Goal: Task Accomplishment & Management: Manage account settings

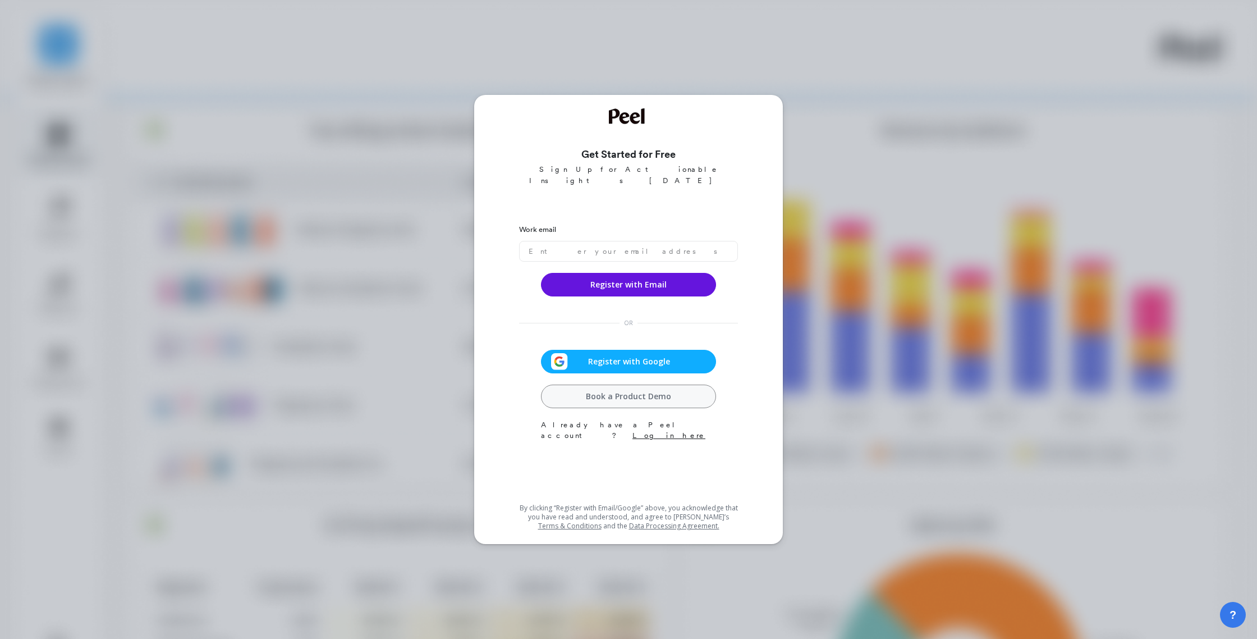
click at [678, 358] on div "Register with Google" at bounding box center [628, 361] width 168 height 17
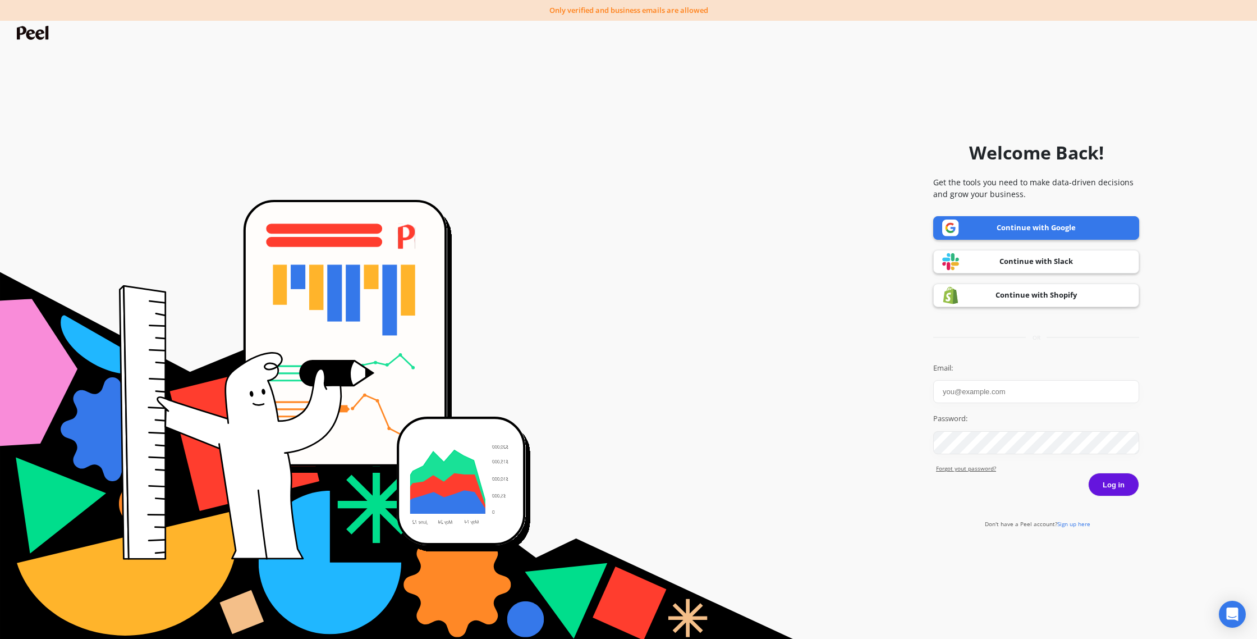
click at [956, 236] on img at bounding box center [950, 227] width 17 height 17
click at [990, 393] on input "Email:" at bounding box center [1036, 391] width 206 height 23
type input "[EMAIL_ADDRESS][DOMAIN_NAME]"
click at [1121, 490] on button "Log in" at bounding box center [1113, 484] width 51 height 24
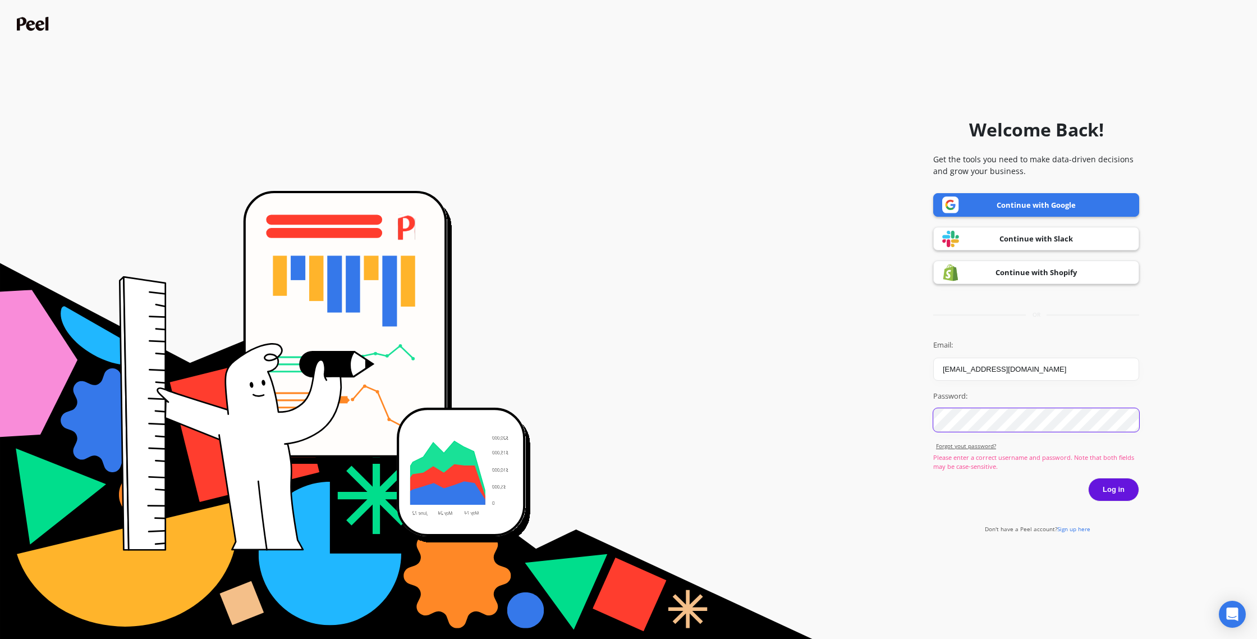
click at [1088, 477] on button "Log in" at bounding box center [1113, 489] width 51 height 24
drag, startPoint x: 1121, startPoint y: 497, endPoint x: 1113, endPoint y: 500, distance: 8.3
click at [1121, 497] on button "Log in" at bounding box center [1113, 489] width 51 height 24
click at [1088, 477] on button "Log in" at bounding box center [1113, 489] width 51 height 24
click at [1085, 273] on link "Continue with Shopify" at bounding box center [1036, 272] width 206 height 24
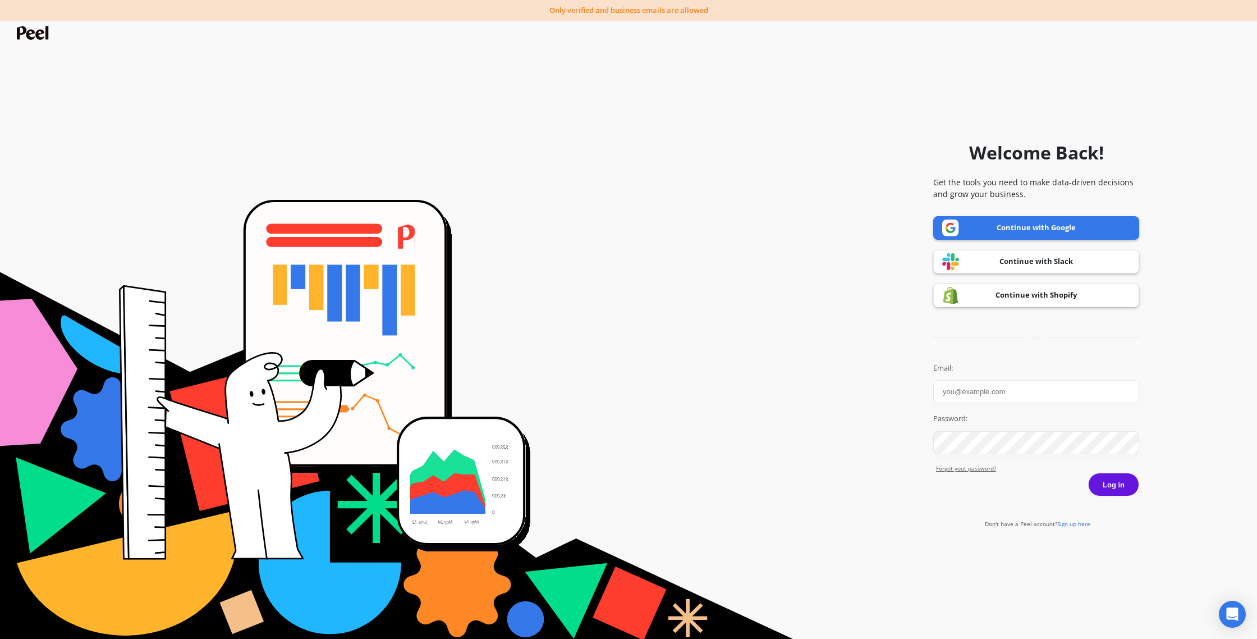
scroll to position [8, 0]
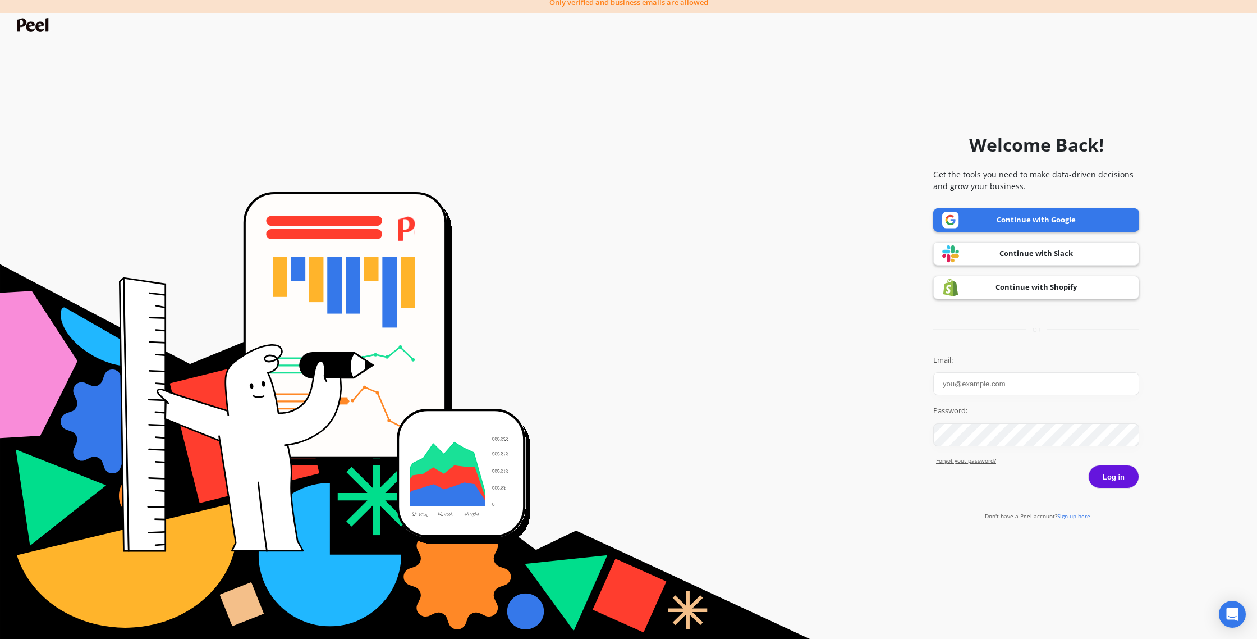
click at [1029, 223] on link "Continue with Google" at bounding box center [1036, 220] width 206 height 24
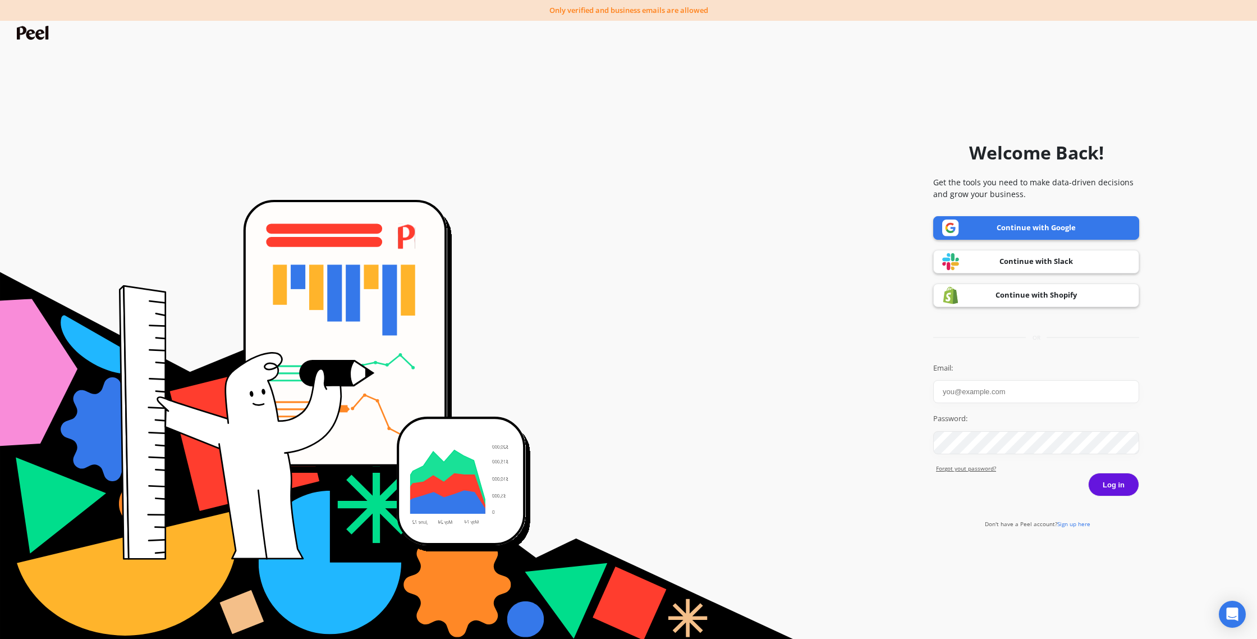
click at [625, 22] on form "Welcome Back! Get the tools you need to make data-driven decisions and grow you…" at bounding box center [629, 328] width 1246 height 627
click at [627, 16] on form "Welcome Back! Get the tools you need to make data-driven decisions and grow you…" at bounding box center [629, 328] width 1246 height 627
